Goal: Task Accomplishment & Management: Manage account settings

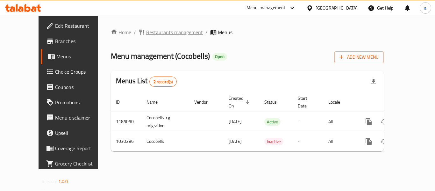
click at [147, 34] on span "Restaurants management" at bounding box center [174, 32] width 57 height 8
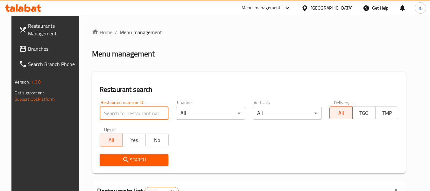
click at [114, 113] on input "search" at bounding box center [134, 113] width 69 height 13
paste input "661302"
type input "661302"
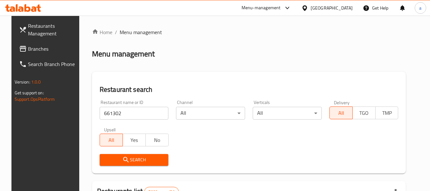
click at [143, 157] on span "Search" at bounding box center [134, 160] width 59 height 8
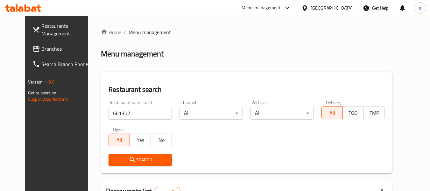
click at [342, 9] on div "[GEOGRAPHIC_DATA]" at bounding box center [332, 7] width 42 height 7
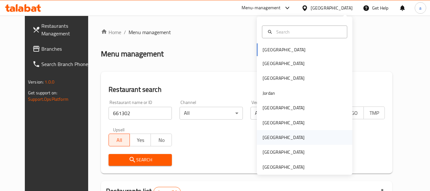
click at [289, 140] on div "[GEOGRAPHIC_DATA]" at bounding box center [305, 137] width 96 height 15
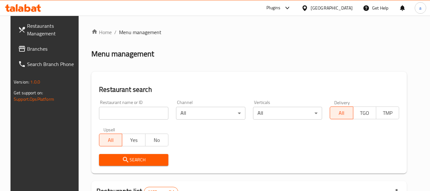
click at [30, 47] on span "Branches" at bounding box center [52, 49] width 50 height 8
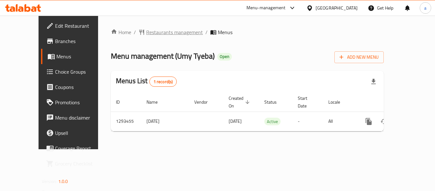
click at [148, 33] on span "Restaurants management" at bounding box center [174, 32] width 57 height 8
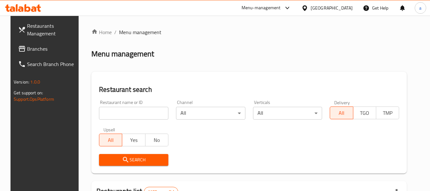
click at [119, 112] on input "search" at bounding box center [133, 113] width 69 height 13
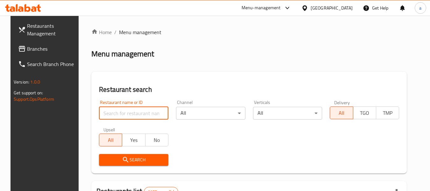
paste input "699418"
type input "699418"
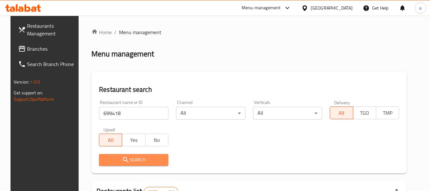
click at [141, 162] on span "Search" at bounding box center [133, 160] width 59 height 8
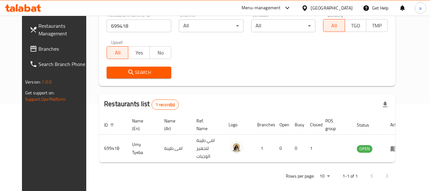
scroll to position [88, 0]
click at [343, 4] on div "[GEOGRAPHIC_DATA]" at bounding box center [332, 7] width 42 height 7
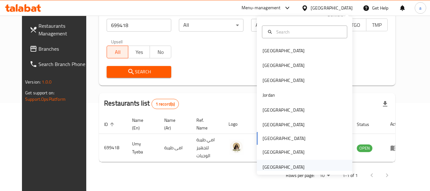
click at [308, 164] on div "[GEOGRAPHIC_DATA]" at bounding box center [305, 167] width 96 height 15
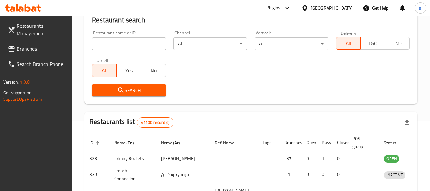
scroll to position [88, 0]
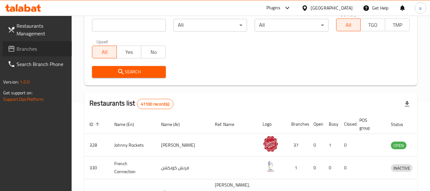
click at [32, 51] on span "Branches" at bounding box center [42, 49] width 50 height 8
